Goal: Transaction & Acquisition: Purchase product/service

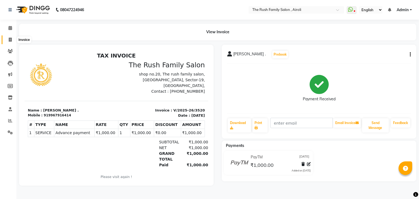
click at [9, 41] on icon at bounding box center [10, 40] width 3 height 4
select select "service"
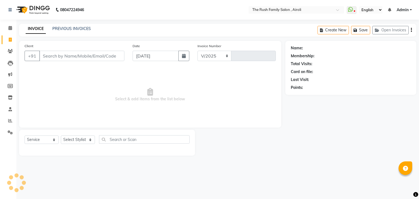
select select "5419"
type input "3521"
click at [86, 27] on link "PREVIOUS INVOICES" at bounding box center [71, 28] width 38 height 5
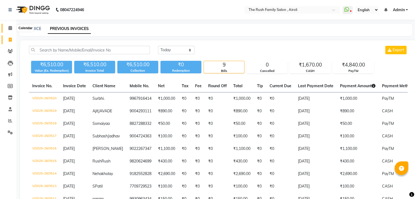
click at [8, 29] on span at bounding box center [10, 28] width 10 height 6
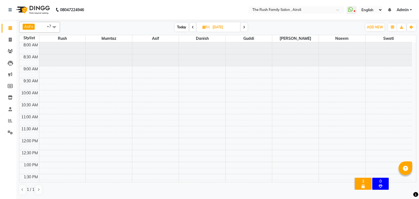
click at [193, 52] on div at bounding box center [202, 54] width 46 height 24
drag, startPoint x: 167, startPoint y: 54, endPoint x: 149, endPoint y: 58, distance: 18.4
click at [149, 58] on div at bounding box center [155, 54] width 46 height 24
click at [181, 28] on span "Today" at bounding box center [182, 27] width 14 height 8
type input "[DATE]"
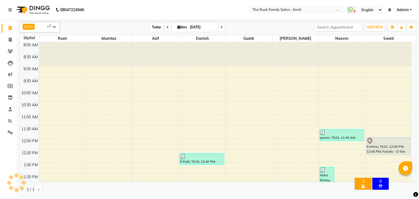
scroll to position [216, 0]
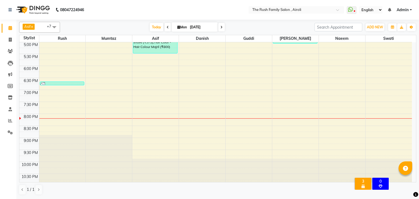
click at [279, 76] on div "8:00 AM 8:30 AM 9:00 AM 9:30 AM 10:00 AM 10:30 AM 11:00 AM 11:30 AM 12:00 PM 12…" at bounding box center [215, 5] width 392 height 359
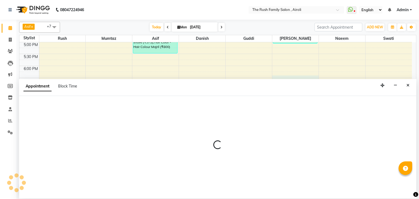
select select "87162"
select select "1110"
select select "tentative"
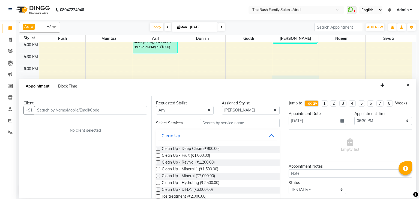
click at [403, 84] on div "Appointment Block Time" at bounding box center [217, 87] width 397 height 17
click at [8, 131] on icon at bounding box center [10, 132] width 5 height 4
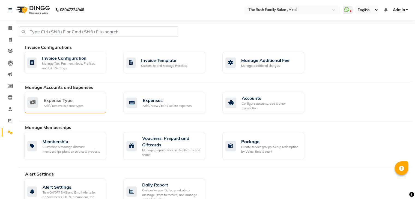
click at [86, 102] on div "Expense Type Add / remove expense types" at bounding box center [64, 102] width 74 height 11
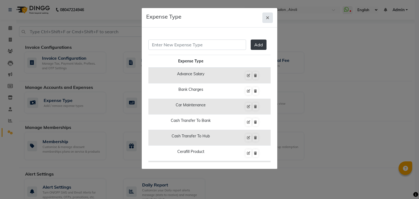
click at [268, 15] on span "button" at bounding box center [267, 17] width 3 height 5
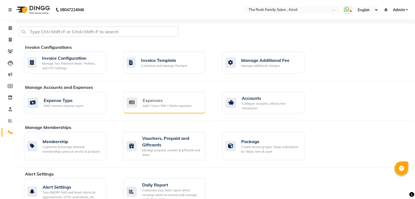
click at [143, 104] on div "Add / View / Edit / Delete expenses" at bounding box center [167, 106] width 49 height 5
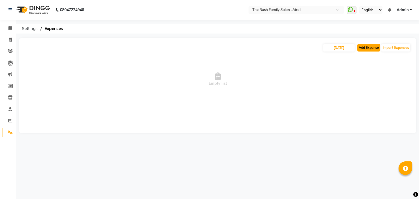
click at [366, 48] on button "Add Expense" at bounding box center [368, 48] width 23 height 8
select select "1"
select select "4348"
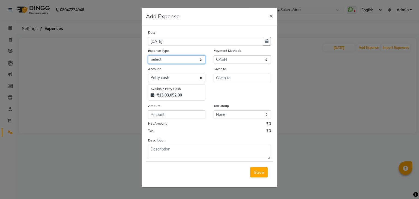
click at [176, 58] on select "Select Advance Salary Bank charges Car maintenance Cash transfer to bank Cash t…" at bounding box center [176, 59] width 57 height 8
select select "10800"
click at [148, 56] on select "Select Advance Salary Bank charges Car maintenance Cash transfer to bank Cash t…" at bounding box center [176, 59] width 57 height 8
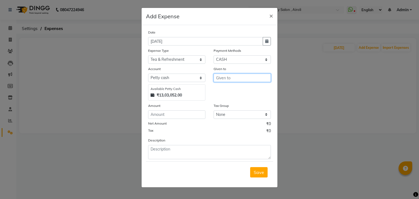
click at [223, 77] on input "text" at bounding box center [241, 78] width 57 height 8
type input "Danish"
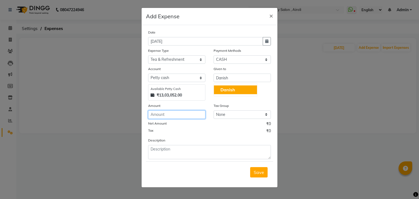
click at [159, 117] on input "number" at bounding box center [176, 114] width 57 height 8
type input "70"
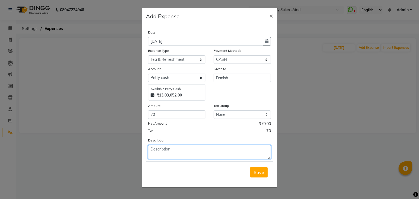
click at [214, 151] on textarea at bounding box center [209, 152] width 123 height 14
type textarea "Tea for team"
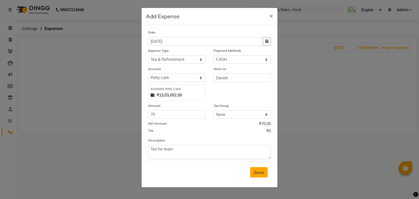
click at [260, 174] on span "Save" at bounding box center [258, 172] width 10 height 5
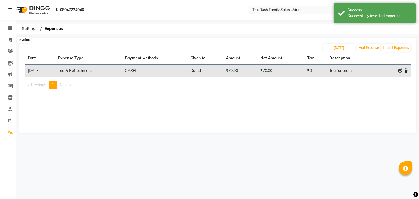
click at [11, 39] on icon at bounding box center [10, 40] width 3 height 4
select select "service"
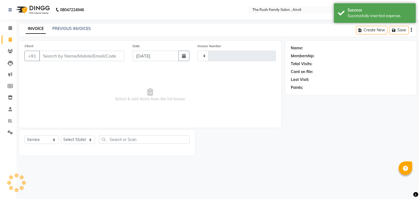
type input "3521"
select select "5419"
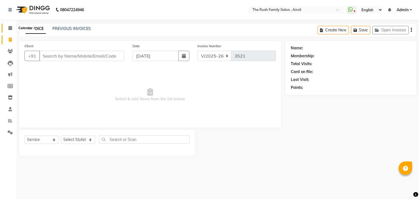
click at [11, 28] on icon at bounding box center [10, 28] width 4 height 4
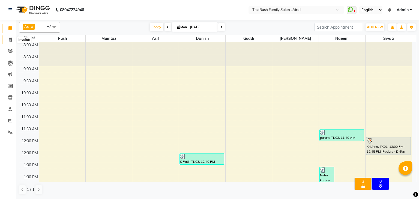
click at [9, 39] on icon at bounding box center [10, 40] width 3 height 4
select select "service"
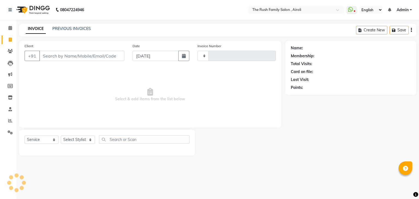
type input "3521"
select select "5419"
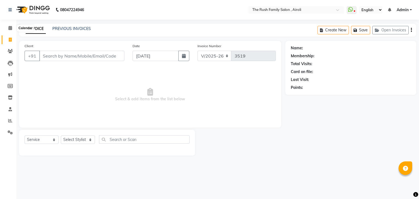
select select "5419"
select select "service"
click at [9, 27] on icon at bounding box center [10, 28] width 4 height 4
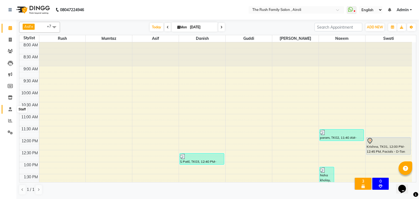
click at [10, 109] on icon at bounding box center [10, 109] width 4 height 4
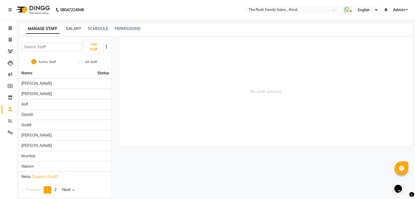
click at [77, 27] on link "SALARY" at bounding box center [73, 28] width 15 height 5
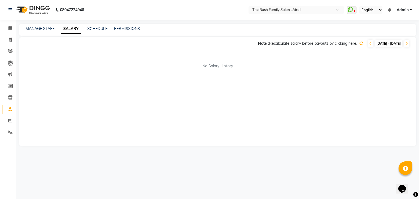
click at [108, 29] on div "MANAGE STAFF SALARY SCHEDULE PERMISSIONS" at bounding box center [214, 29] width 390 height 6
click at [101, 29] on link "SCHEDULE" at bounding box center [97, 28] width 20 height 5
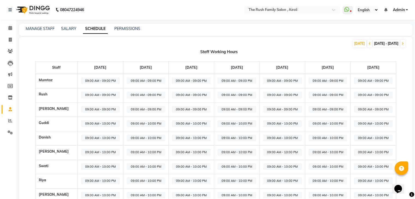
click at [81, 126] on span "09:00 AM - 10:00 PM" at bounding box center [100, 123] width 39 height 7
select select "09:00 AM"
select select "10:00 PM"
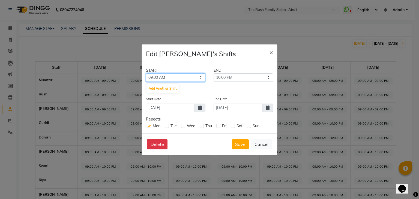
click at [200, 79] on select "12:00 AM 12:15 AM 12:30 AM 12:45 AM 01:00 AM 01:15 AM 01:30 AM 01:45 AM 02:00 A…" at bounding box center [175, 77] width 59 height 8
select select "11:15 AM"
click at [146, 73] on select "12:00 AM 12:15 AM 12:30 AM 12:45 AM 01:00 AM 01:15 AM 01:30 AM 01:45 AM 02:00 A…" at bounding box center [175, 77] width 59 height 8
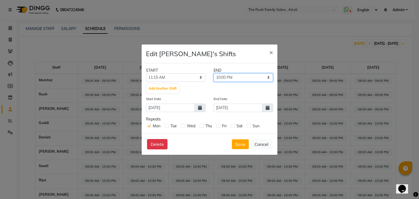
click at [238, 74] on select "11:30 AM 11:45 AM 12:00 PM 12:15 PM 12:30 PM 12:45 PM 01:00 PM 01:15 PM 01:30 P…" at bounding box center [242, 77] width 59 height 8
select select "09:00 PM"
click at [213, 73] on select "11:30 AM 11:45 AM 12:00 PM 12:15 PM 12:30 PM 12:45 PM 01:00 PM 01:15 PM 01:30 P…" at bounding box center [242, 77] width 59 height 8
click at [239, 143] on button "Save" at bounding box center [240, 144] width 17 height 10
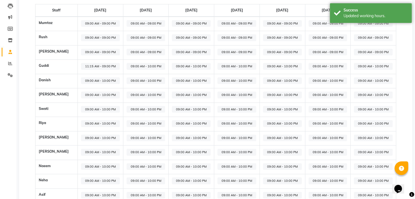
scroll to position [58, 0]
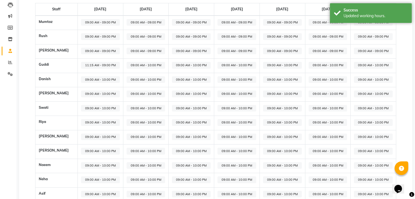
click at [92, 149] on span "09:00 AM - 10:00 PM" at bounding box center [100, 151] width 39 height 7
select select "09:00 AM"
select select "10:00 PM"
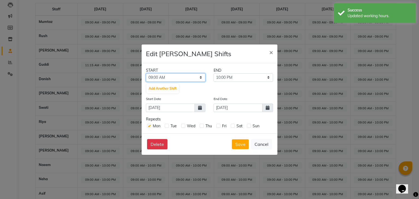
click at [191, 78] on select "12:00 AM 12:15 AM 12:30 AM 12:45 AM 01:00 AM 01:15 AM 01:30 AM 01:45 AM 02:00 A…" at bounding box center [175, 77] width 59 height 8
click at [205, 196] on ngb-modal-window "Edit [PERSON_NAME] Shifts × START END 12:00 AM 12:15 AM 12:30 AM 12:45 AM 01:00…" at bounding box center [209, 99] width 419 height 199
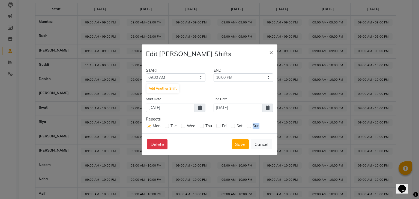
click at [205, 196] on ngb-modal-window "Edit [PERSON_NAME] Shifts × START END 12:00 AM 12:15 AM 12:30 AM 12:45 AM 01:00…" at bounding box center [209, 99] width 419 height 199
click at [200, 75] on select "12:00 AM 12:15 AM 12:30 AM 12:45 AM 01:00 AM 01:15 AM 01:30 AM 01:45 AM 02:00 A…" at bounding box center [175, 77] width 59 height 8
select select "11:00 AM"
click at [146, 73] on select "12:00 AM 12:15 AM 12:30 AM 12:45 AM 01:00 AM 01:15 AM 01:30 AM 01:45 AM 02:00 A…" at bounding box center [175, 77] width 59 height 8
click at [252, 72] on div "END" at bounding box center [243, 71] width 68 height 6
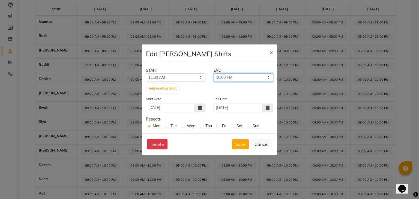
click at [250, 76] on select "11:15 AM 11:30 AM 11:45 AM 12:00 PM 12:15 PM 12:30 PM 12:45 PM 01:00 PM 01:15 P…" at bounding box center [242, 77] width 59 height 8
select select "09:00 PM"
click at [213, 73] on select "11:15 AM 11:30 AM 11:45 AM 12:00 PM 12:15 PM 12:30 PM 12:45 PM 01:00 PM 01:15 P…" at bounding box center [242, 77] width 59 height 8
click at [237, 144] on button "Save" at bounding box center [240, 144] width 17 height 10
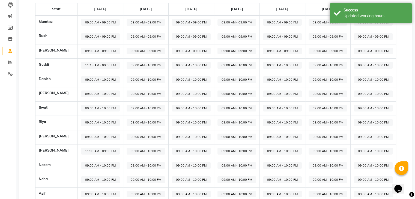
click at [80, 132] on td "09:00 AM - 10:00 PM" at bounding box center [101, 137] width 46 height 14
click at [81, 135] on span "09:00 AM - 10:00 PM" at bounding box center [100, 137] width 39 height 7
select select "09:00 AM"
select select "10:00 PM"
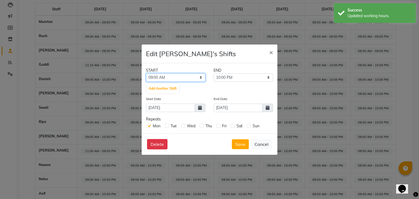
click at [195, 75] on select "12:00 AM 12:15 AM 12:30 AM 12:45 AM 01:00 AM 01:15 AM 01:30 AM 01:45 AM 02:00 A…" at bounding box center [175, 77] width 59 height 8
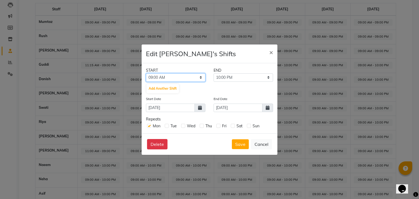
select select "12:30 PM"
click at [146, 73] on select "12:00 AM 12:15 AM 12:30 AM 12:45 AM 01:00 AM 01:15 AM 01:30 AM 01:45 AM 02:00 A…" at bounding box center [175, 77] width 59 height 8
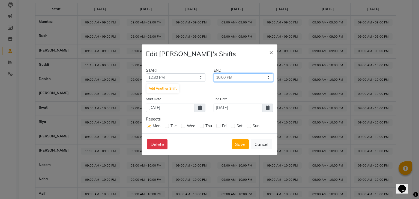
click at [249, 78] on select "12:45 PM 01:00 PM 01:15 PM 01:30 PM 01:45 PM 02:00 PM 02:15 PM 02:30 PM 02:45 P…" at bounding box center [242, 77] width 59 height 8
select select "08:15 PM"
click at [213, 73] on select "12:45 PM 01:00 PM 01:15 PM 01:30 PM 01:45 PM 02:00 PM 02:15 PM 02:30 PM 02:45 P…" at bounding box center [242, 77] width 59 height 8
click at [242, 141] on button "Save" at bounding box center [240, 144] width 17 height 10
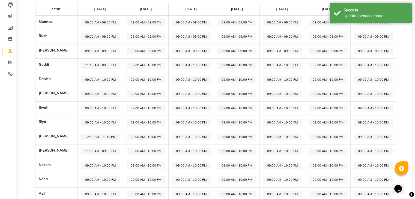
click at [81, 177] on span "09:00 AM - 10:00 PM" at bounding box center [100, 179] width 39 height 7
select select "09:00 AM"
select select "10:00 PM"
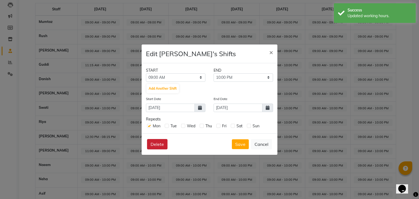
click at [153, 144] on button "Delete" at bounding box center [157, 144] width 20 height 10
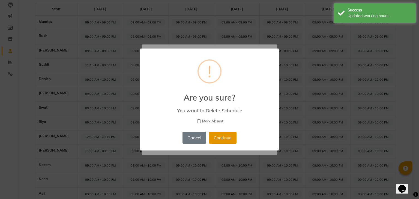
click at [215, 134] on button "Continue" at bounding box center [223, 138] width 28 height 12
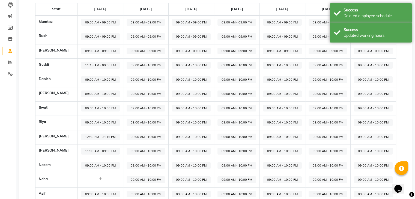
click at [220, 132] on td "09:00 AM - 10:00 PM" at bounding box center [237, 137] width 46 height 14
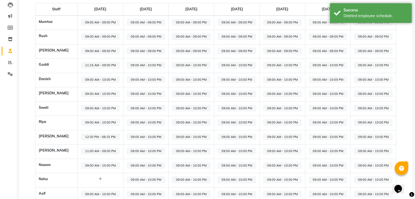
click at [82, 192] on span "09:00 AM - 10:00 PM" at bounding box center [100, 194] width 39 height 7
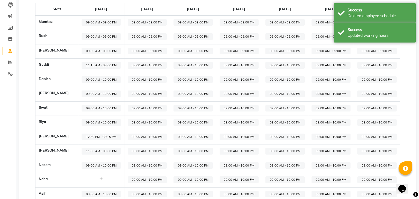
select select "09:00 AM"
select select "10:00 PM"
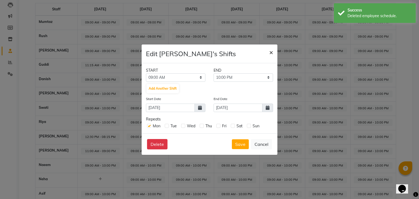
click at [272, 52] on span "×" at bounding box center [271, 52] width 4 height 8
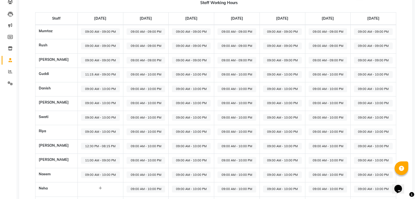
scroll to position [49, 0]
click at [94, 32] on span "09:00 AM - 09:00 PM" at bounding box center [100, 31] width 39 height 7
select select "09:00 AM"
select select "09:00 PM"
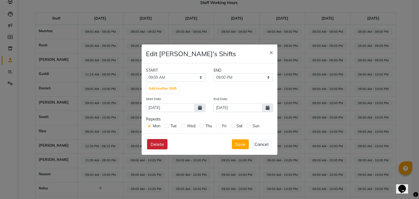
click at [155, 144] on button "Delete" at bounding box center [157, 144] width 20 height 10
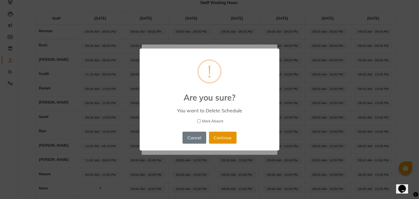
click at [216, 138] on button "Continue" at bounding box center [223, 138] width 28 height 12
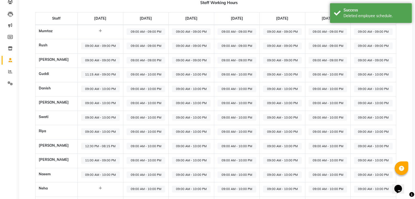
click at [89, 118] on span "09:00 AM - 10:00 PM" at bounding box center [100, 117] width 39 height 7
select select "09:00 AM"
select select "10:00 PM"
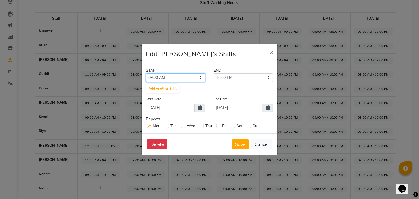
click at [200, 75] on select "12:00 AM 12:15 AM 12:30 AM 12:45 AM 01:00 AM 01:15 AM 01:30 AM 01:45 AM 02:00 A…" at bounding box center [175, 77] width 59 height 8
select select "11:45 AM"
click at [146, 73] on select "12:00 AM 12:15 AM 12:30 AM 12:45 AM 01:00 AM 01:15 AM 01:30 AM 01:45 AM 02:00 A…" at bounding box center [175, 77] width 59 height 8
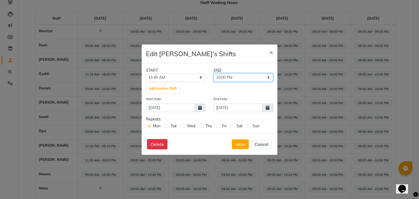
click at [258, 77] on select "12:00 PM 12:15 PM 12:30 PM 12:45 PM 01:00 PM 01:15 PM 01:30 PM 01:45 PM 02:00 P…" at bounding box center [242, 77] width 59 height 8
select select "09:00 PM"
click at [213, 73] on select "12:00 PM 12:15 PM 12:30 PM 12:45 PM 01:00 PM 01:15 PM 01:30 PM 01:45 PM 02:00 P…" at bounding box center [242, 77] width 59 height 8
click at [235, 144] on button "Save" at bounding box center [240, 144] width 17 height 10
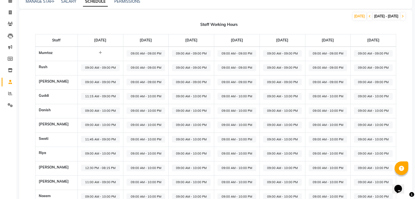
scroll to position [0, 0]
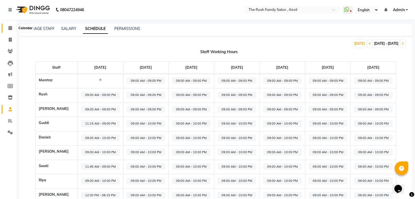
click at [9, 28] on icon at bounding box center [10, 28] width 4 height 4
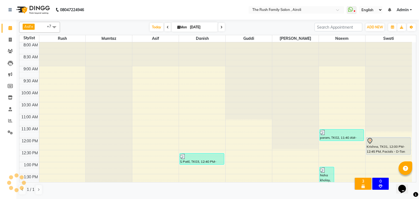
scroll to position [216, 0]
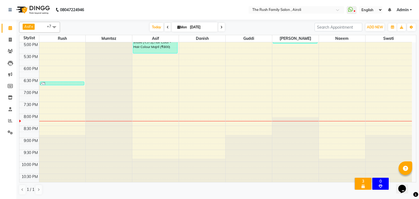
click at [9, 28] on icon at bounding box center [10, 28] width 4 height 4
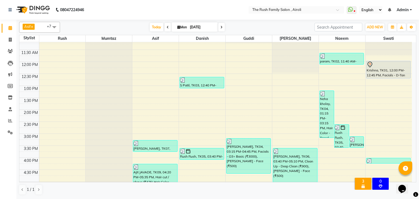
scroll to position [0, 0]
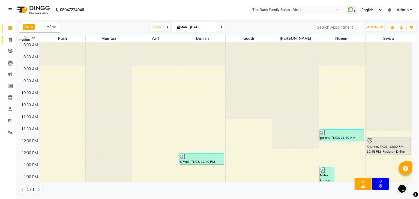
click at [8, 40] on span at bounding box center [10, 40] width 10 height 6
select select "5419"
select select "service"
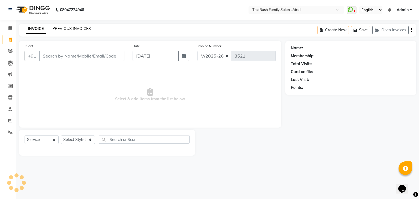
click at [69, 27] on link "PREVIOUS INVOICES" at bounding box center [71, 28] width 38 height 5
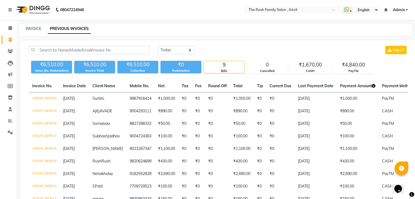
click at [36, 31] on div "INVOICE" at bounding box center [34, 29] width 16 height 6
click at [11, 28] on icon at bounding box center [10, 28] width 4 height 4
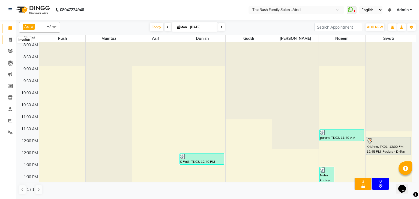
click at [11, 41] on icon at bounding box center [10, 40] width 3 height 4
select select "service"
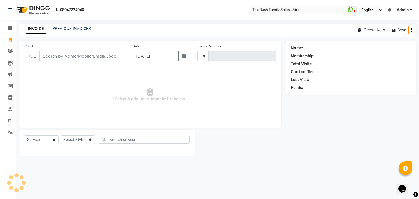
type input "3521"
select select "5419"
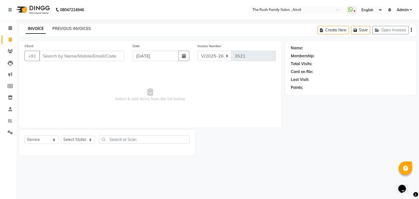
click at [67, 31] on link "PREVIOUS INVOICES" at bounding box center [71, 28] width 38 height 5
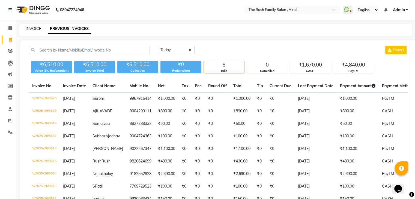
click at [33, 29] on link "INVOICE" at bounding box center [34, 28] width 16 height 5
select select "5419"
select select "service"
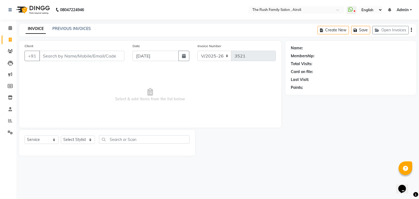
click at [68, 56] on input "Client" at bounding box center [81, 56] width 85 height 10
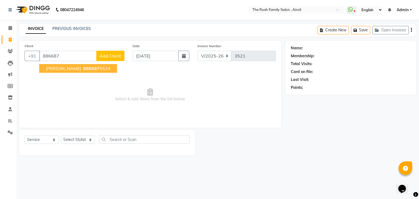
click at [83, 66] on span "886687" at bounding box center [91, 68] width 16 height 5
type input "8866875524"
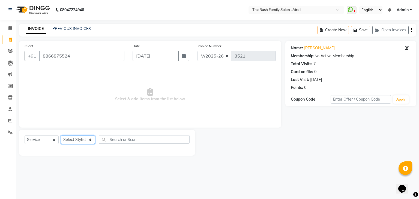
click at [73, 139] on select "Select Stylist [PERSON_NAME] [PERSON_NAME] Danish Guddi [PERSON_NAME] [PERSON_N…" at bounding box center [78, 139] width 34 height 8
select select "88452"
click at [61, 136] on select "Select Stylist [PERSON_NAME] [PERSON_NAME] Danish Guddi [PERSON_NAME] [PERSON_N…" at bounding box center [78, 139] width 34 height 8
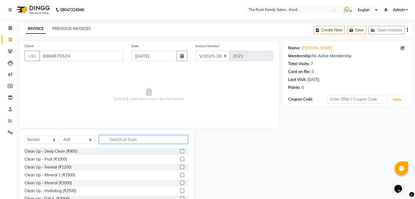
click at [119, 137] on input "text" at bounding box center [143, 139] width 89 height 8
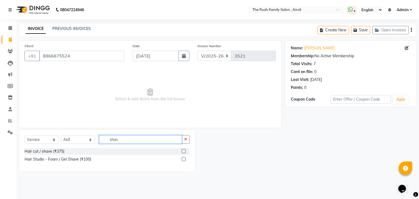
type input "shav"
click at [184, 151] on label at bounding box center [184, 151] width 4 height 4
click at [184, 151] on input "checkbox" at bounding box center [184, 152] width 4 height 4
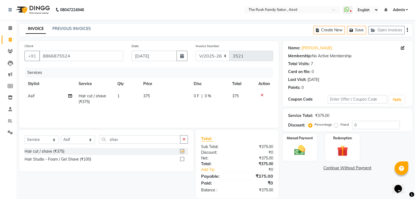
checkbox input "false"
click at [194, 97] on span "0 F" at bounding box center [196, 96] width 5 height 6
select select "88452"
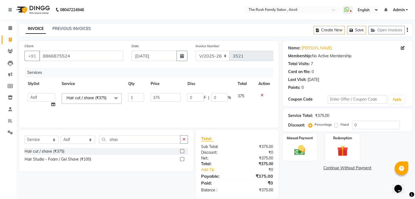
click at [194, 97] on input "0" at bounding box center [195, 97] width 16 height 8
type input "125"
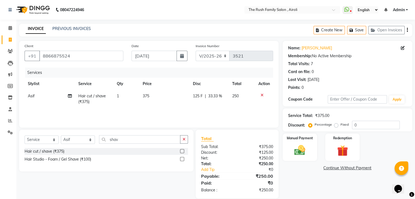
click at [183, 106] on td "375" at bounding box center [164, 99] width 50 height 18
select select "88452"
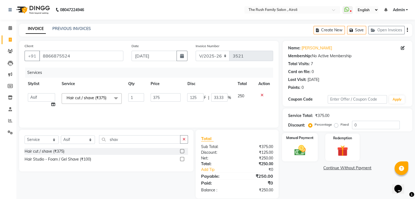
click at [295, 140] on label "Manual Payment" at bounding box center [299, 137] width 27 height 5
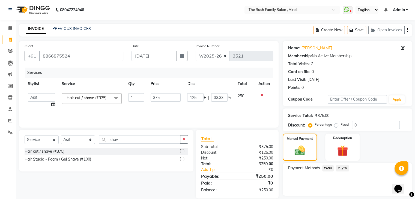
click at [340, 167] on span "PayTM" at bounding box center [342, 168] width 13 height 6
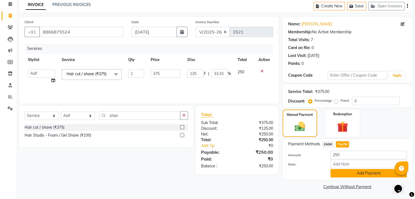
click at [341, 174] on button "Add Payment" at bounding box center [368, 173] width 76 height 8
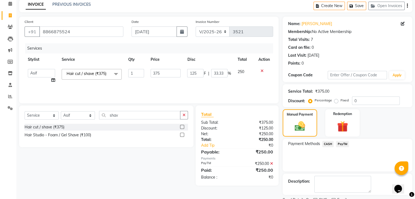
scroll to position [47, 0]
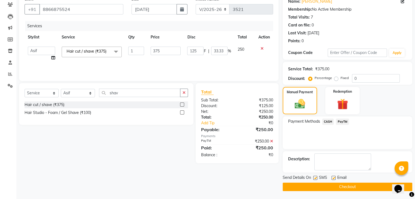
click at [314, 177] on label at bounding box center [315, 178] width 4 height 4
click at [314, 177] on input "checkbox" at bounding box center [315, 178] width 4 height 4
checkbox input "false"
click at [333, 178] on label at bounding box center [333, 178] width 4 height 4
click at [333, 178] on input "checkbox" at bounding box center [333, 178] width 4 height 4
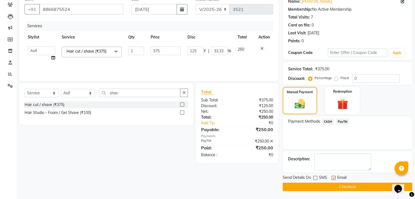
checkbox input "false"
click at [330, 186] on button "Checkout" at bounding box center [346, 187] width 129 height 8
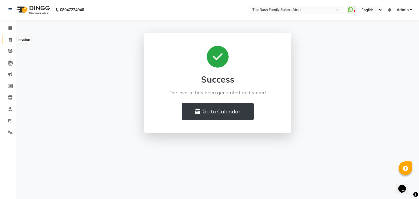
click at [9, 41] on icon at bounding box center [10, 40] width 3 height 4
select select "5419"
select select "service"
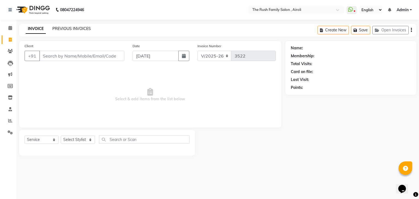
click at [77, 26] on link "PREVIOUS INVOICES" at bounding box center [71, 28] width 38 height 5
